Goal: Task Accomplishment & Management: Complete application form

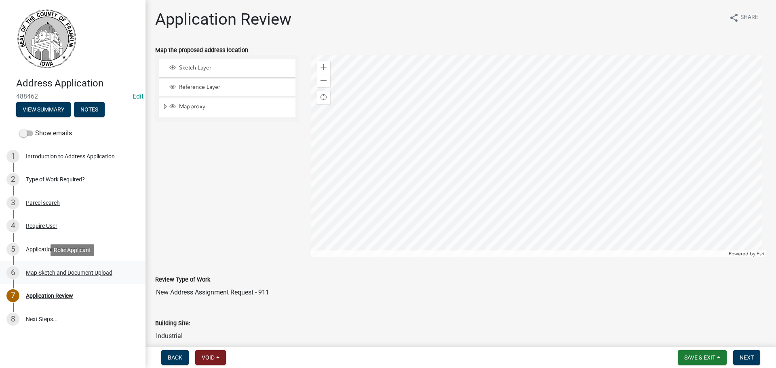
click at [30, 273] on div "Map Sketch and Document Upload" at bounding box center [69, 273] width 86 height 6
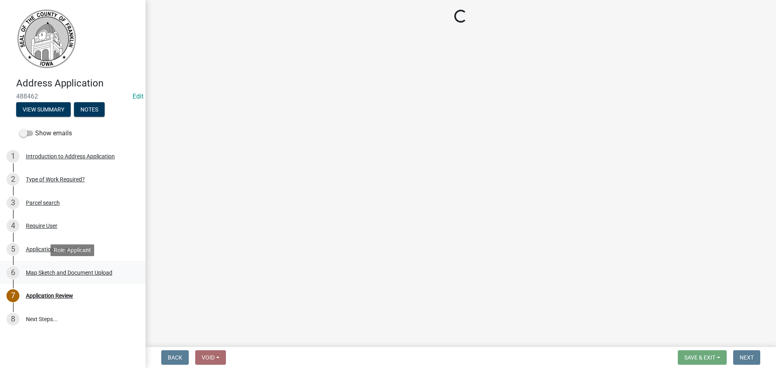
select select "cef44867-cd0c-42a7-84d1-9fdd9b14fd02"
select select "e58ae176-f894-4003-803b-779493d5b5a0"
select select "ff509b4b-0951-4849-b141-33064c0e143a"
select select "2c8c3da2-7be1-41dd-bf02-5f44f9dce3fd"
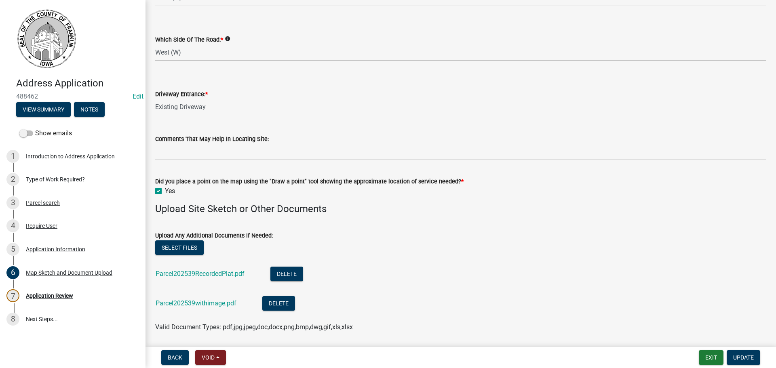
scroll to position [779, 0]
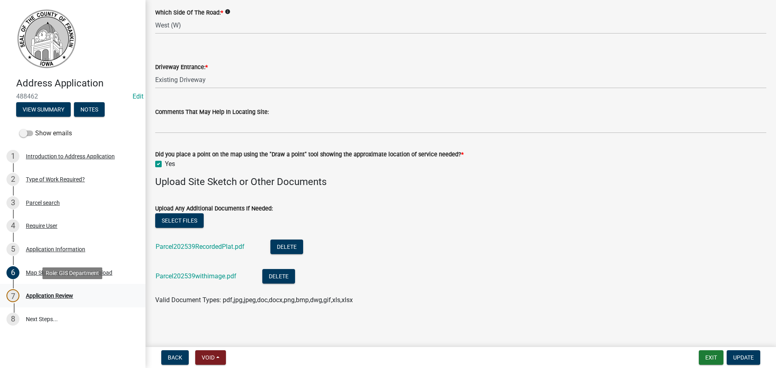
click at [50, 293] on div "Application Review" at bounding box center [49, 296] width 47 height 6
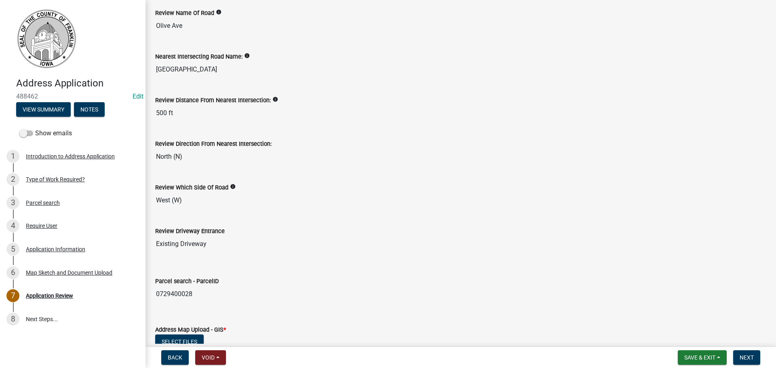
scroll to position [404, 0]
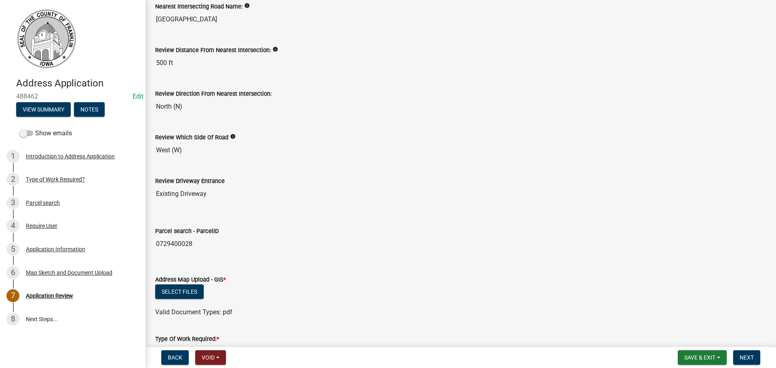
drag, startPoint x: 196, startPoint y: 245, endPoint x: 156, endPoint y: 247, distance: 39.6
click at [156, 247] on input "0729400028" at bounding box center [460, 244] width 611 height 16
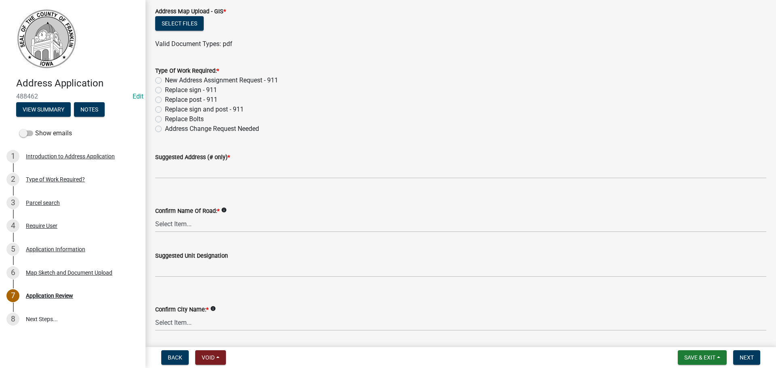
scroll to position [687, 0]
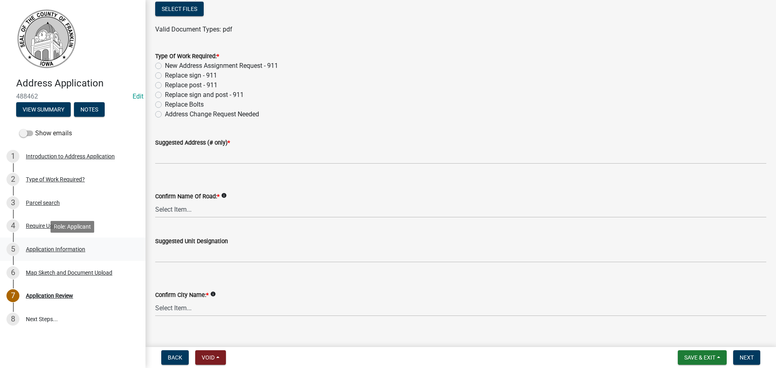
click at [36, 246] on div "Application Information" at bounding box center [55, 249] width 59 height 6
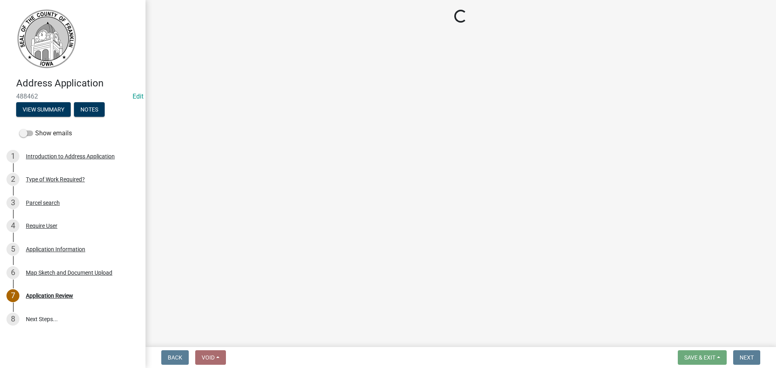
select select "b050000c-2e79-41e9-b020-8376697ce463"
select select "baa5195e-e1a0-449b-82c9-c5d171d6cf87"
select select "3174707a-0b9e-4f6d-b623-9a8eaa70f9fa"
select select "4c166b06-349f-4668-bbeb-8117c82ad81f"
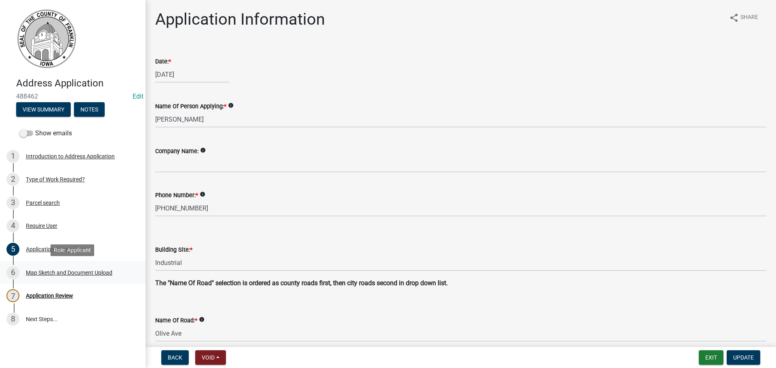
click at [39, 274] on div "Map Sketch and Document Upload" at bounding box center [69, 273] width 86 height 6
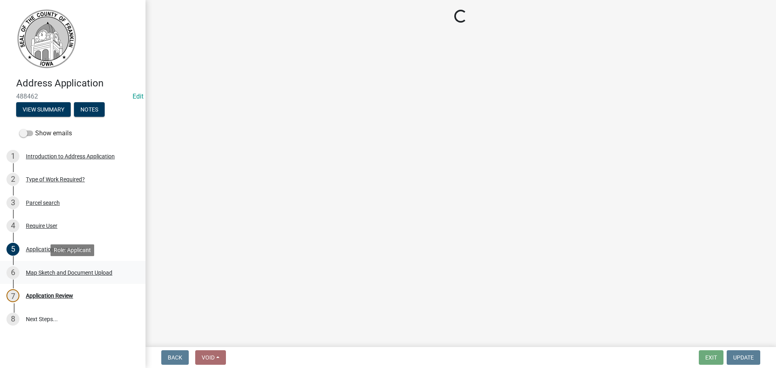
select select "cef44867-cd0c-42a7-84d1-9fdd9b14fd02"
select select "e58ae176-f894-4003-803b-779493d5b5a0"
select select "ff509b4b-0951-4849-b141-33064c0e143a"
select select "2c8c3da2-7be1-41dd-bf02-5f44f9dce3fd"
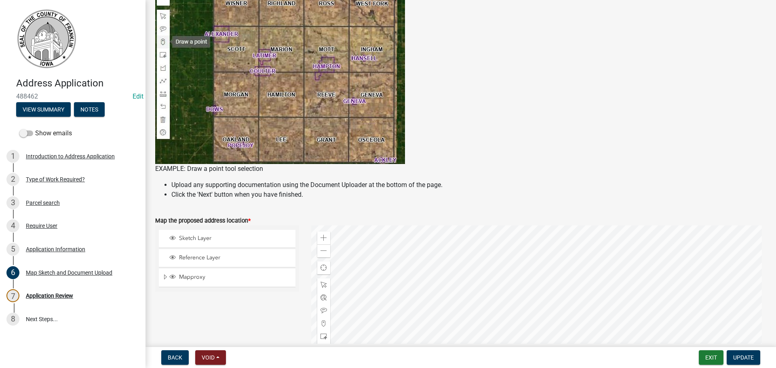
scroll to position [283, 0]
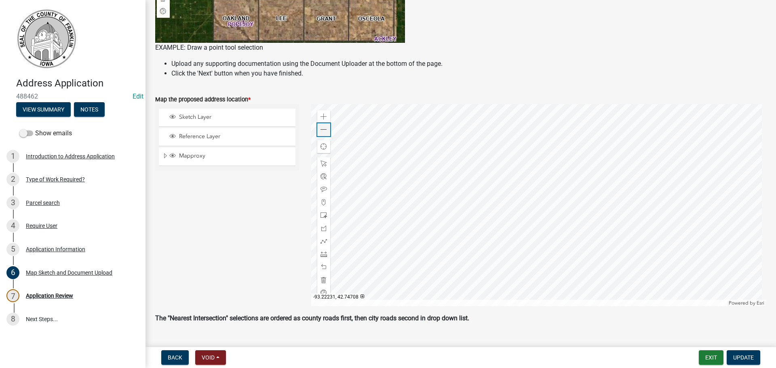
click at [322, 129] on span at bounding box center [323, 129] width 6 height 6
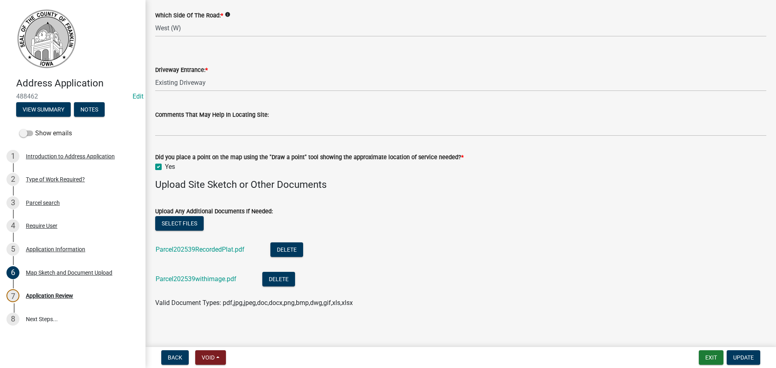
scroll to position [779, 0]
